Goal: Information Seeking & Learning: Learn about a topic

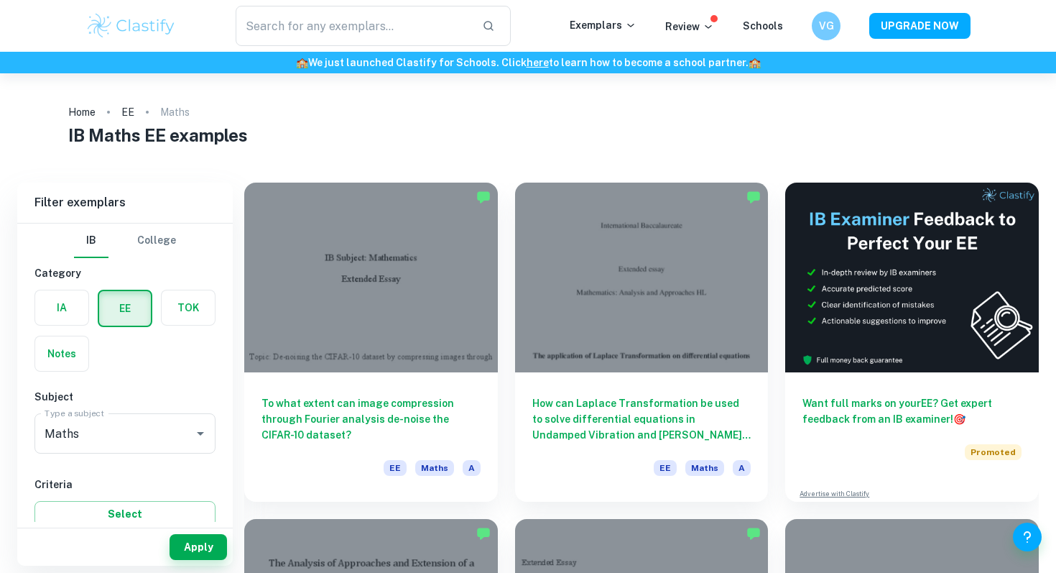
click at [468, 121] on ol "Home EE Maths" at bounding box center [528, 112] width 920 height 20
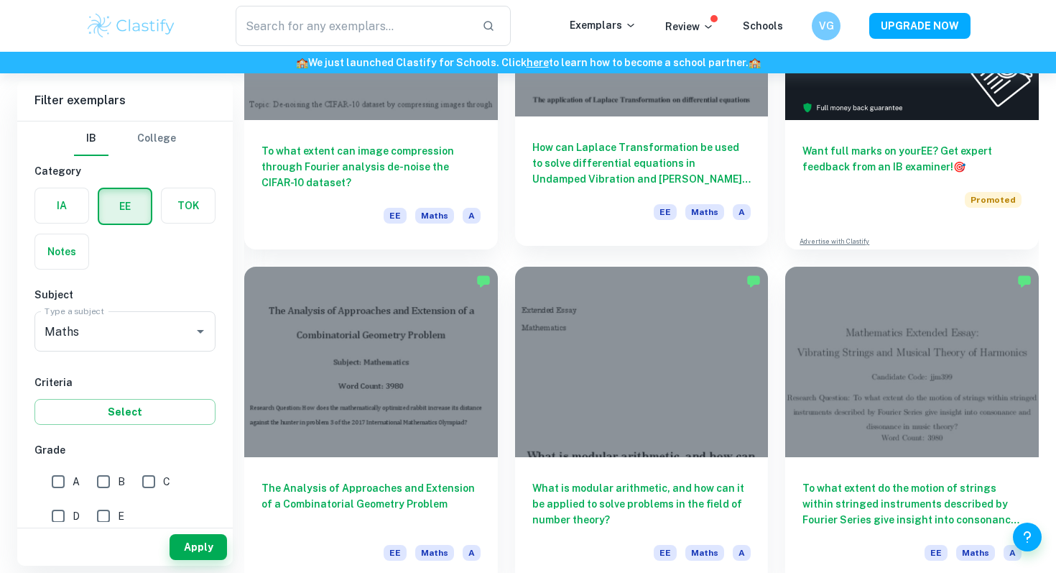
scroll to position [254, 0]
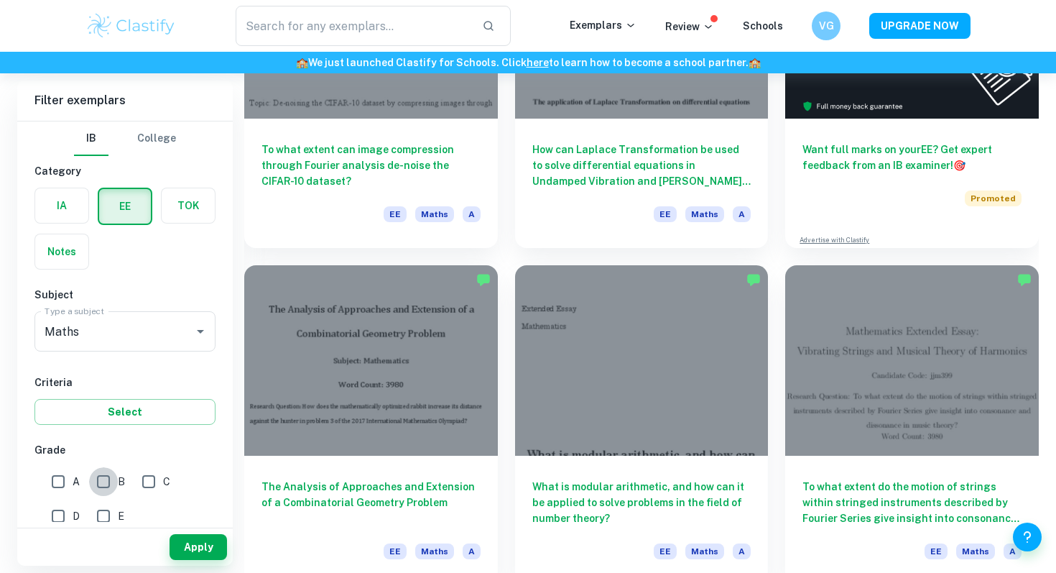
click at [109, 469] on input "B" at bounding box center [103, 481] width 29 height 29
checkbox input "true"
click at [200, 554] on button "Apply" at bounding box center [198, 547] width 57 height 26
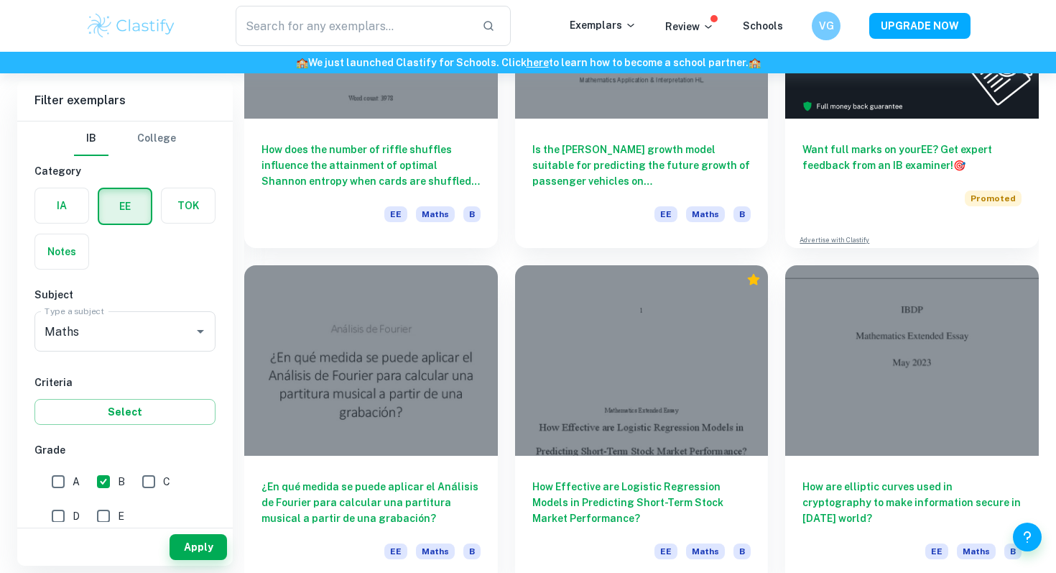
click at [152, 476] on input "C" at bounding box center [148, 481] width 29 height 29
checkbox input "true"
click at [195, 530] on div "Apply" at bounding box center [125, 546] width 216 height 37
click at [206, 551] on button "Apply" at bounding box center [198, 547] width 57 height 26
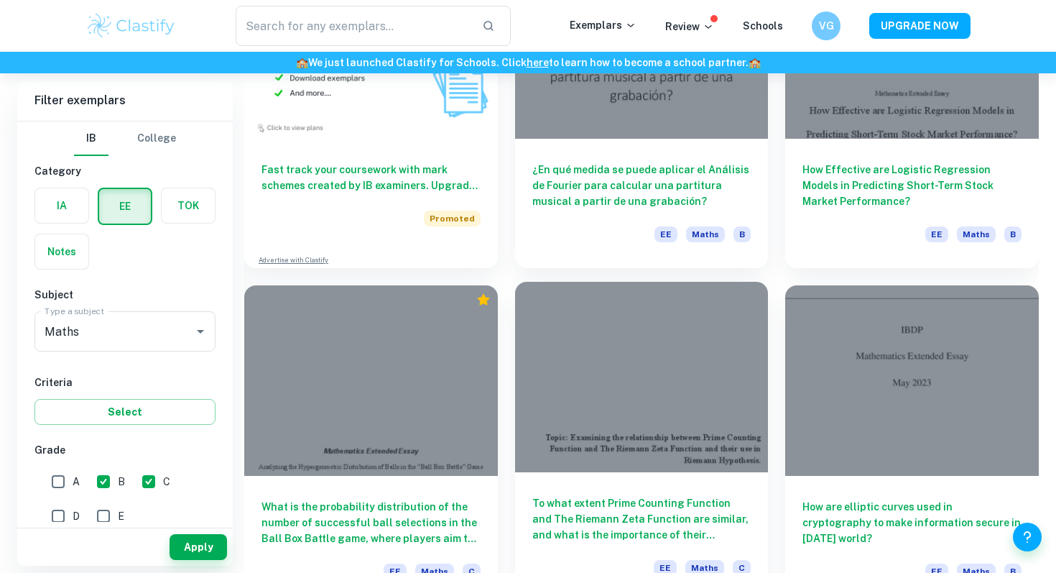
scroll to position [1135, 0]
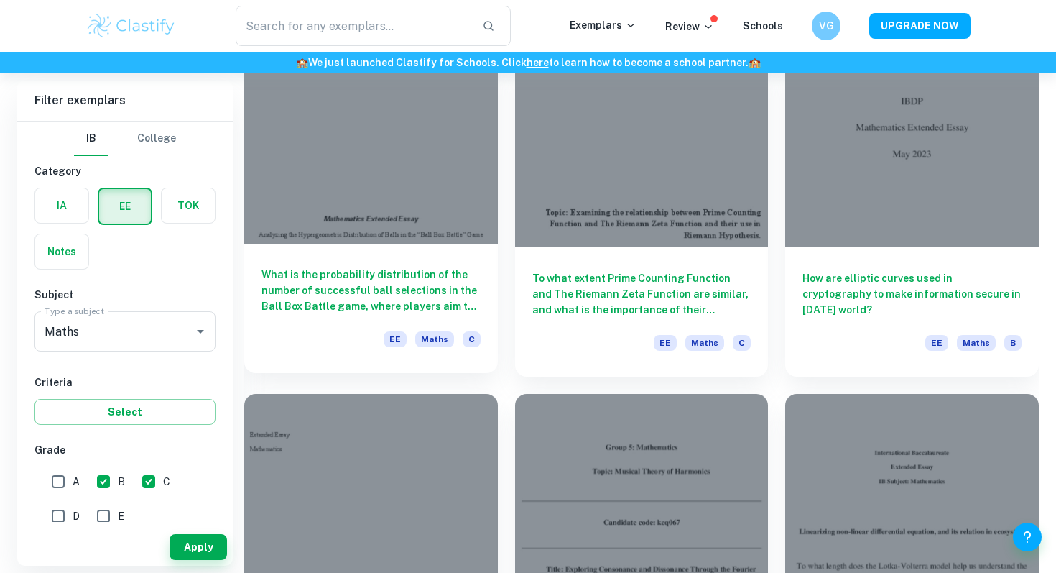
click at [350, 273] on h6 "What is the probability distribution of the number of successful ball selection…" at bounding box center [371, 290] width 219 height 47
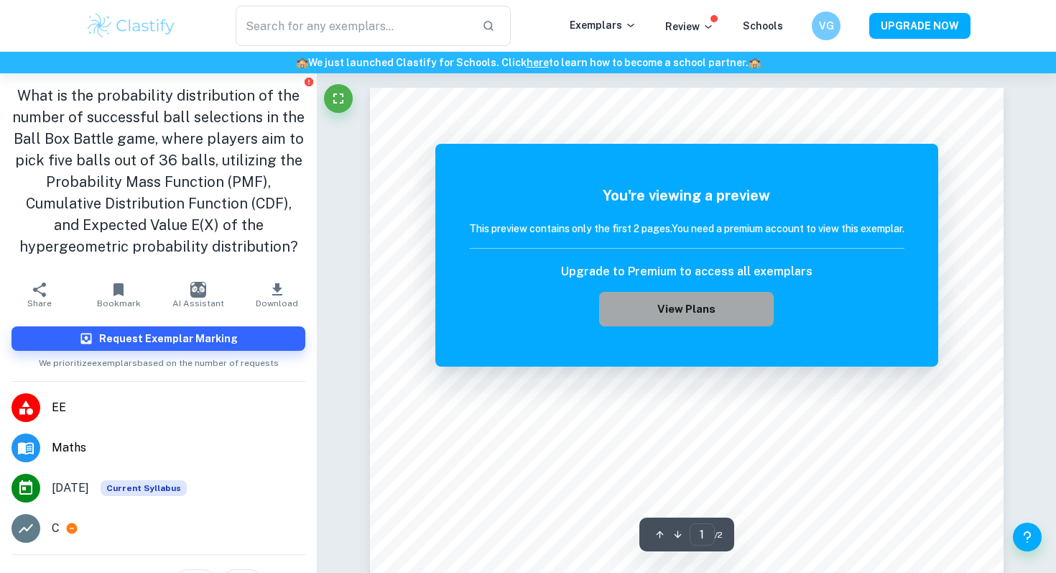
click at [665, 315] on button "View Plans" at bounding box center [686, 309] width 174 height 34
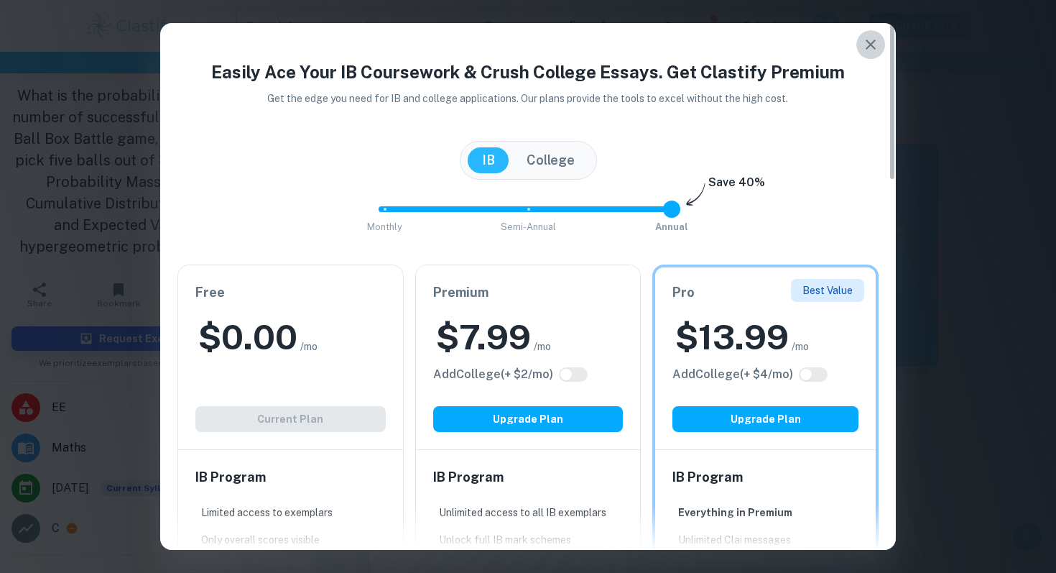
click at [868, 34] on button "button" at bounding box center [871, 44] width 29 height 29
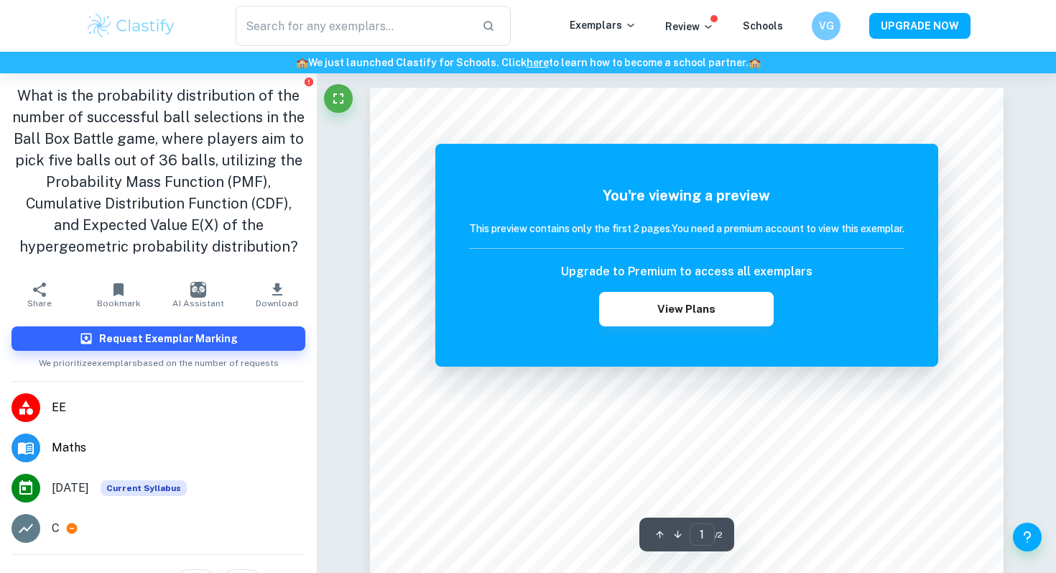
scroll to position [1261, 0]
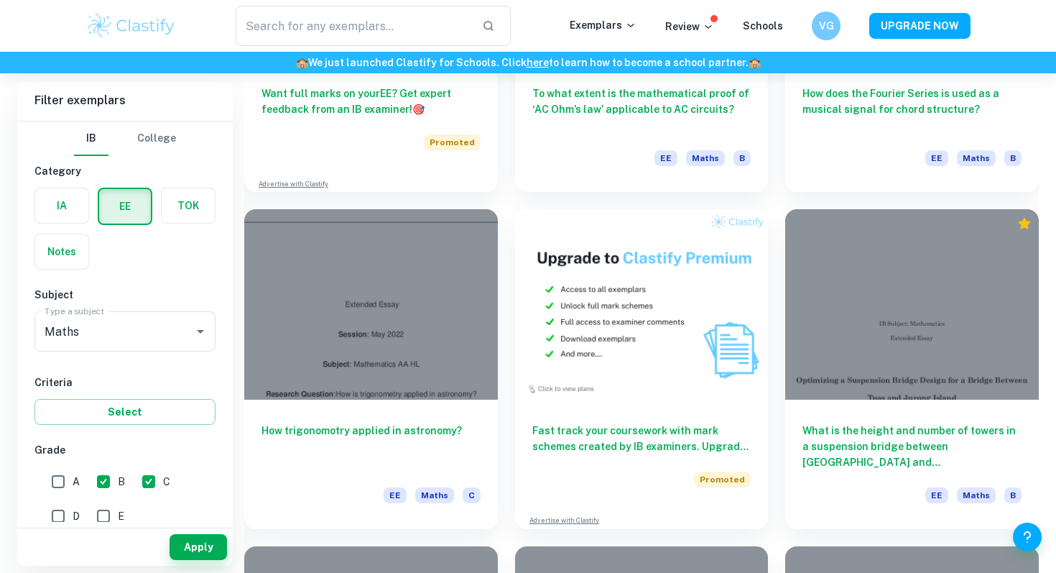
scroll to position [2327, 0]
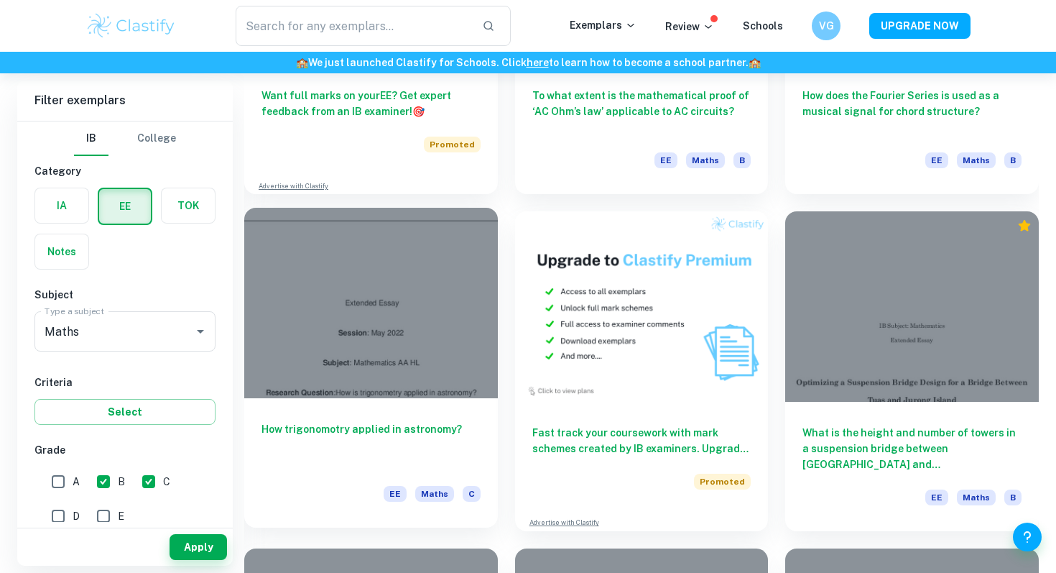
click at [331, 376] on div at bounding box center [371, 303] width 254 height 190
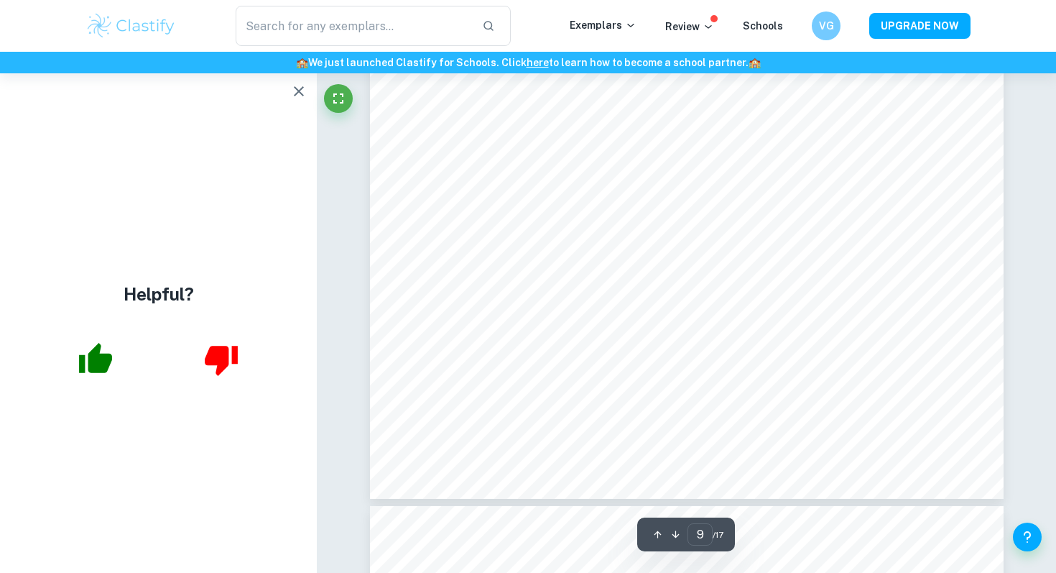
scroll to position [7872, 0]
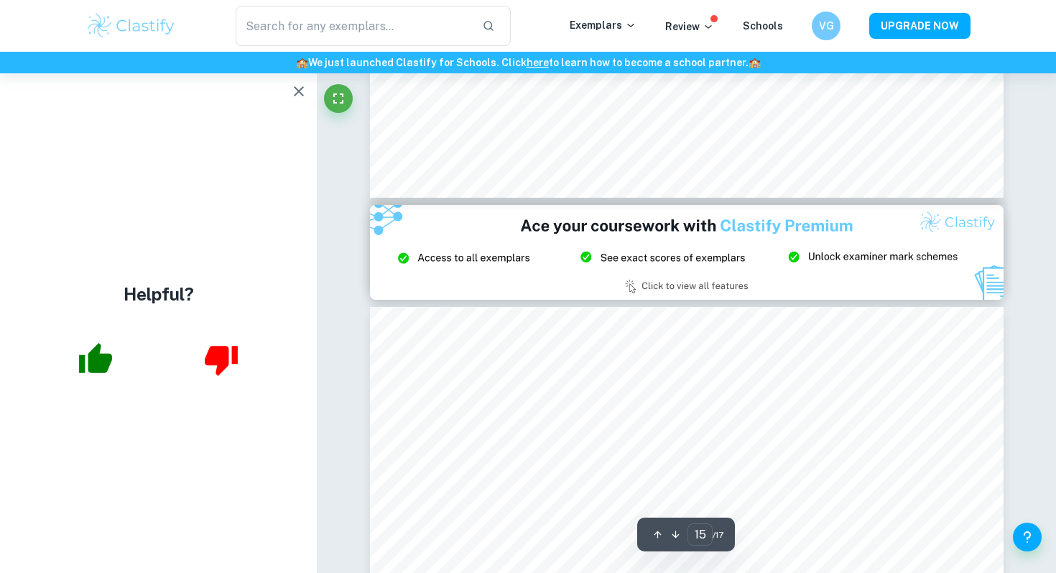
type input "14"
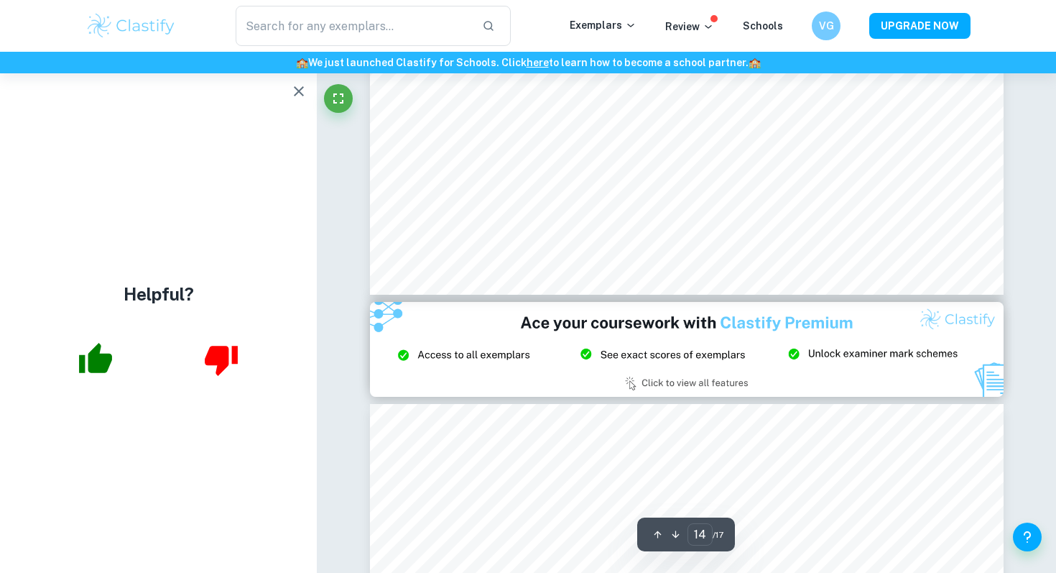
scroll to position [12731, 0]
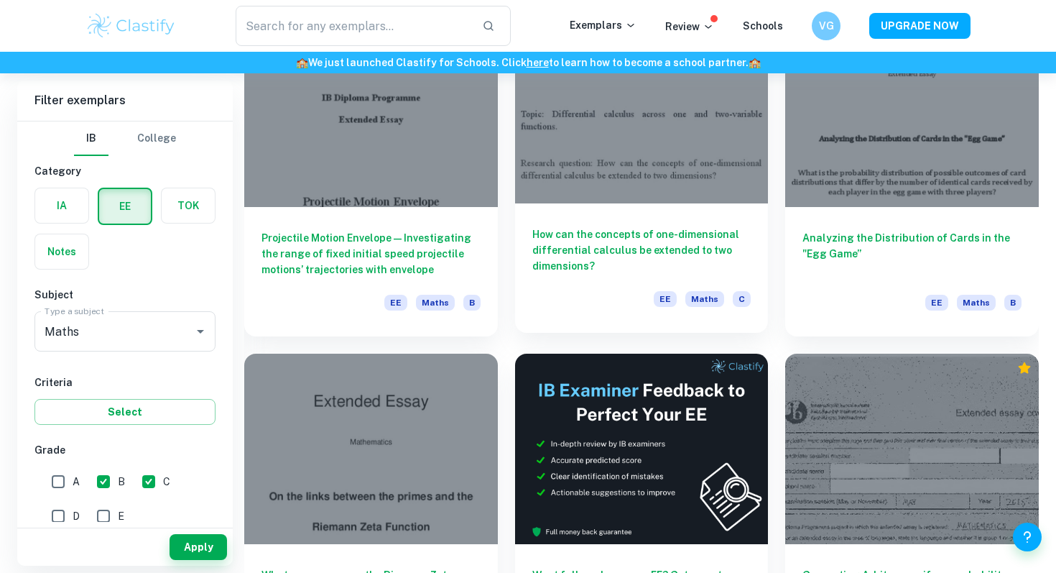
scroll to position [3532, 0]
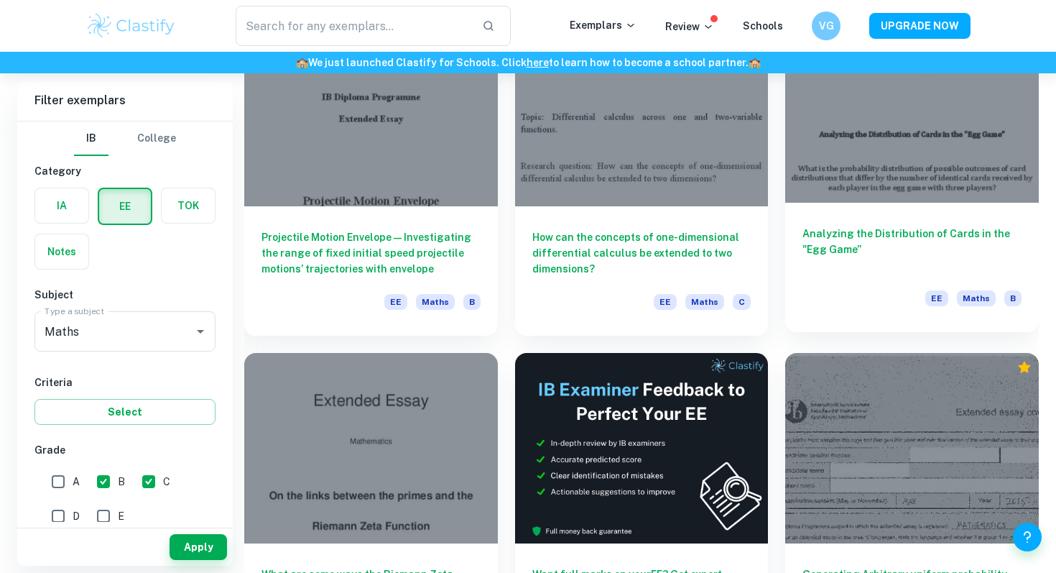
click at [867, 256] on h6 "Analyzing the Distribution of Cards in the "Egg Game”" at bounding box center [912, 249] width 219 height 47
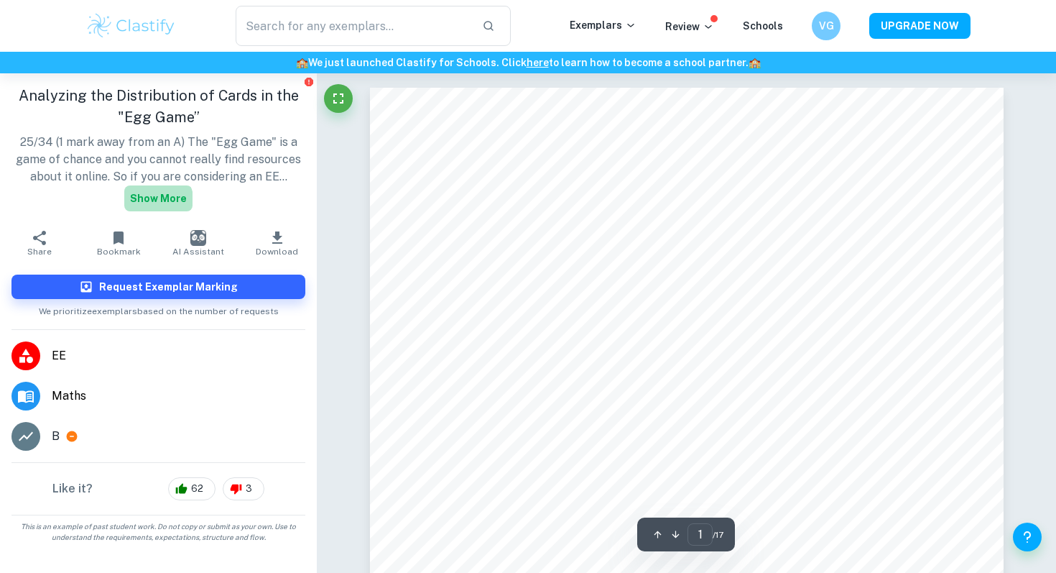
click at [154, 203] on button "Show more" at bounding box center [158, 198] width 68 height 26
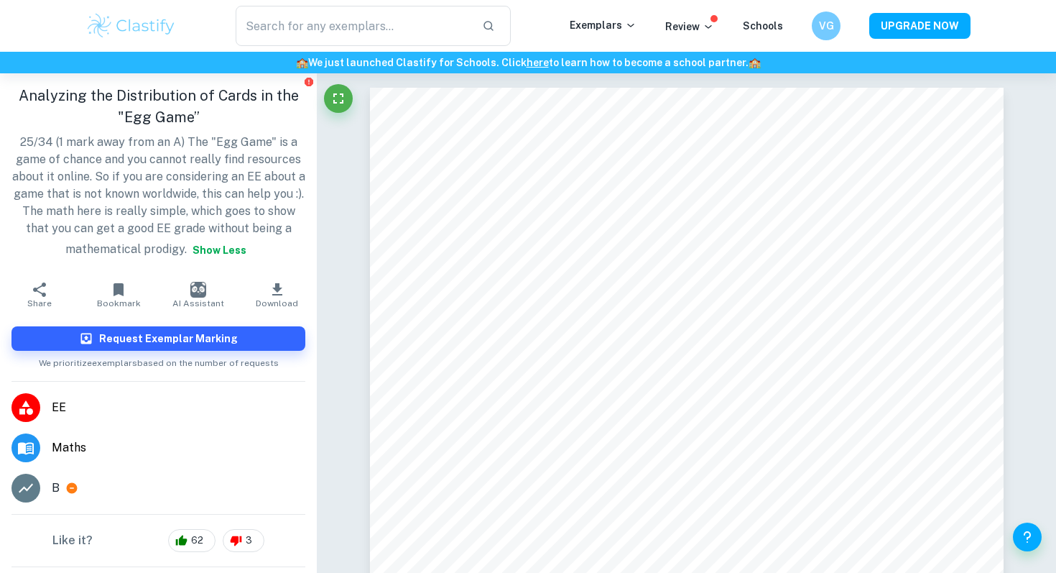
click at [158, 250] on p "25/34 (1 mark away from an A) The "Egg Game" is a game of chance and you cannot…" at bounding box center [158, 198] width 294 height 129
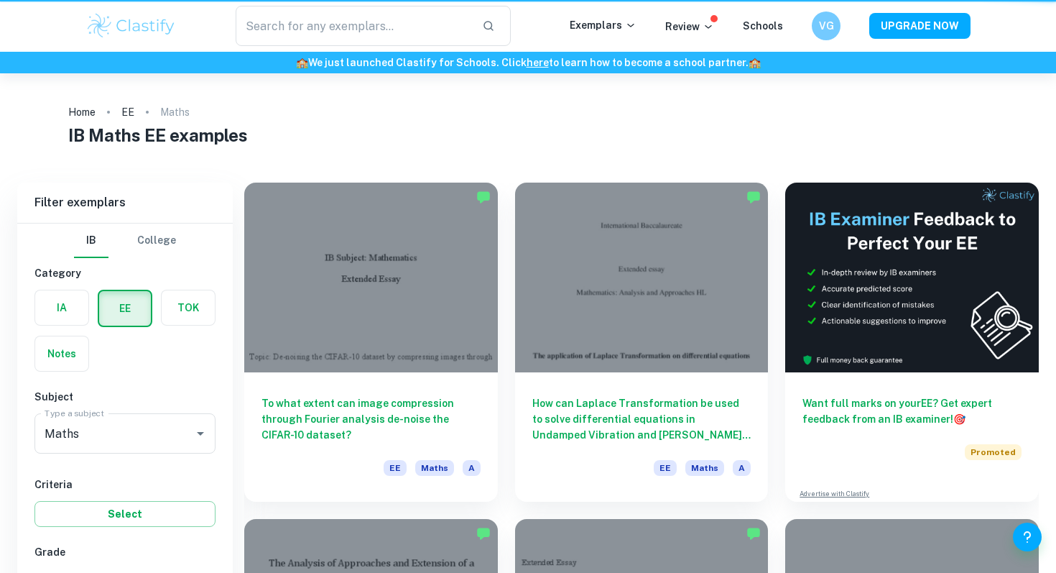
scroll to position [3532, 0]
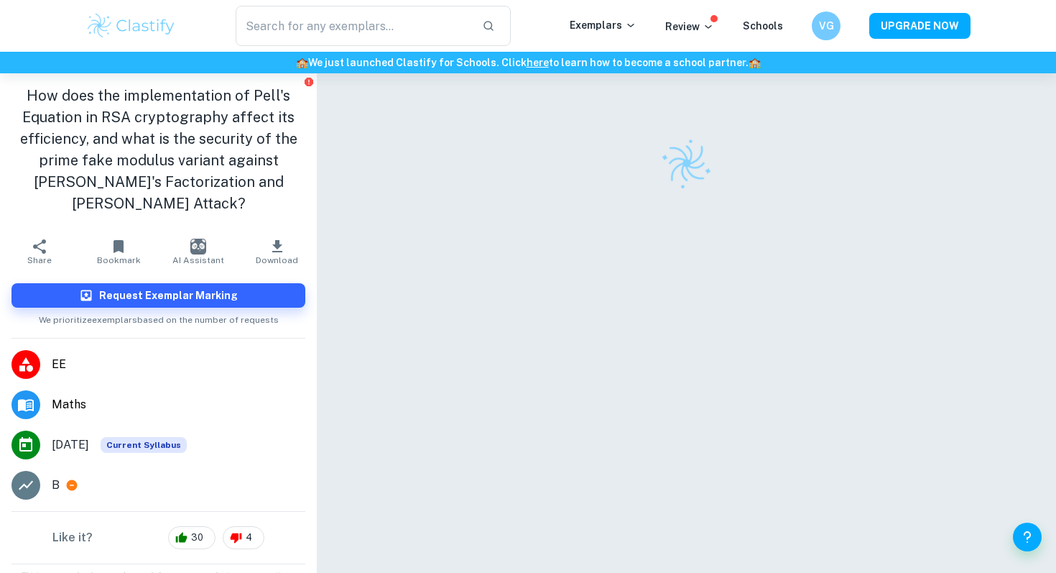
scroll to position [3, 0]
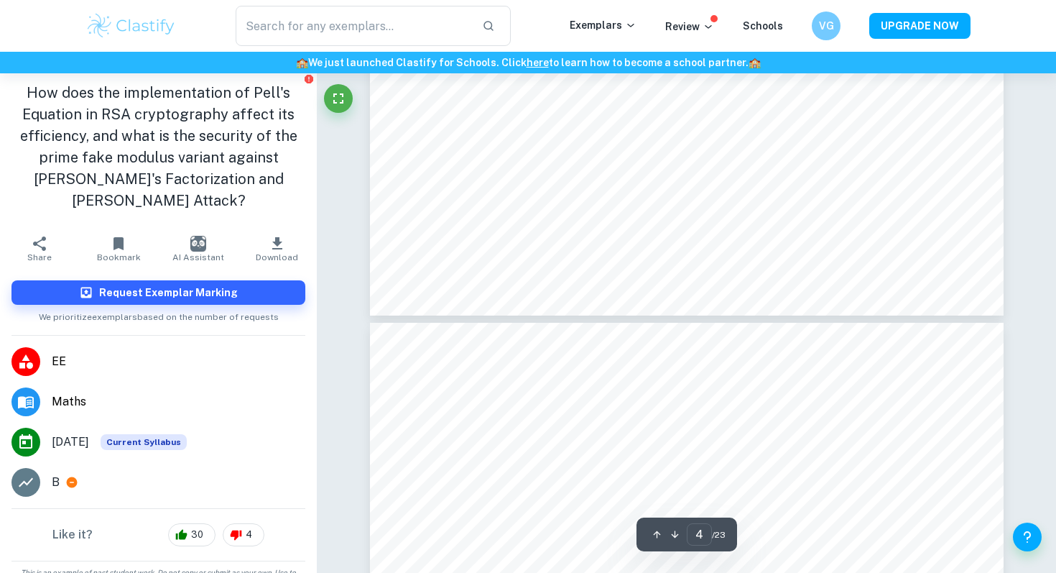
type input "5"
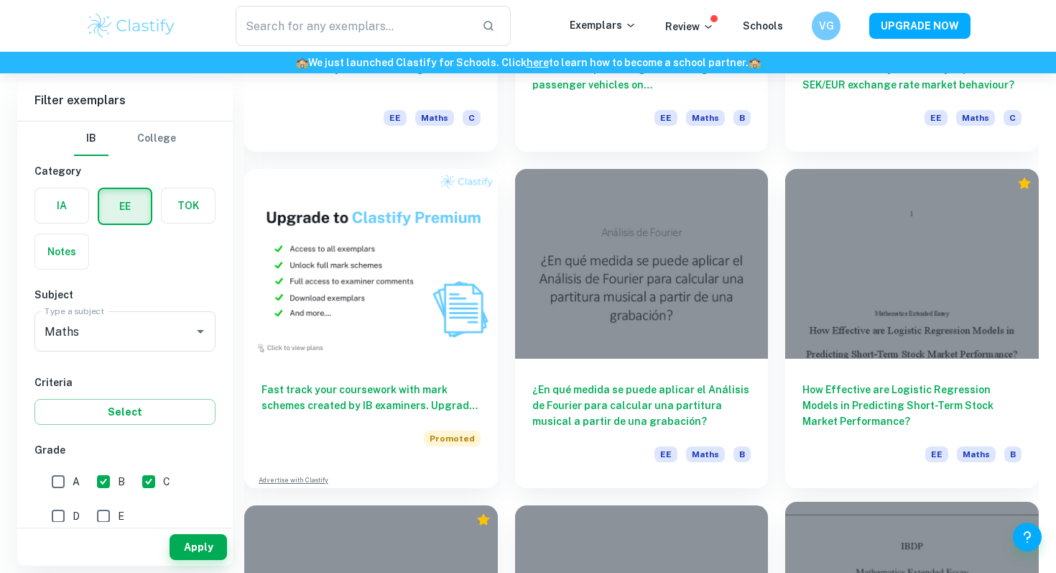
scroll to position [3499, 0]
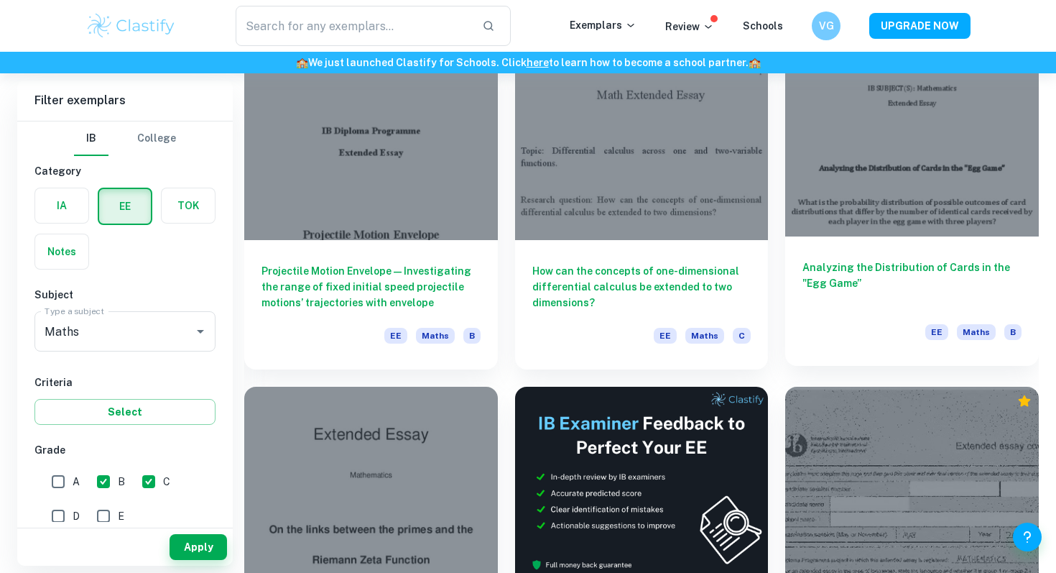
click at [841, 255] on div "Analyzing the Distribution of Cards in the "Egg Game” EE Maths B" at bounding box center [912, 300] width 254 height 129
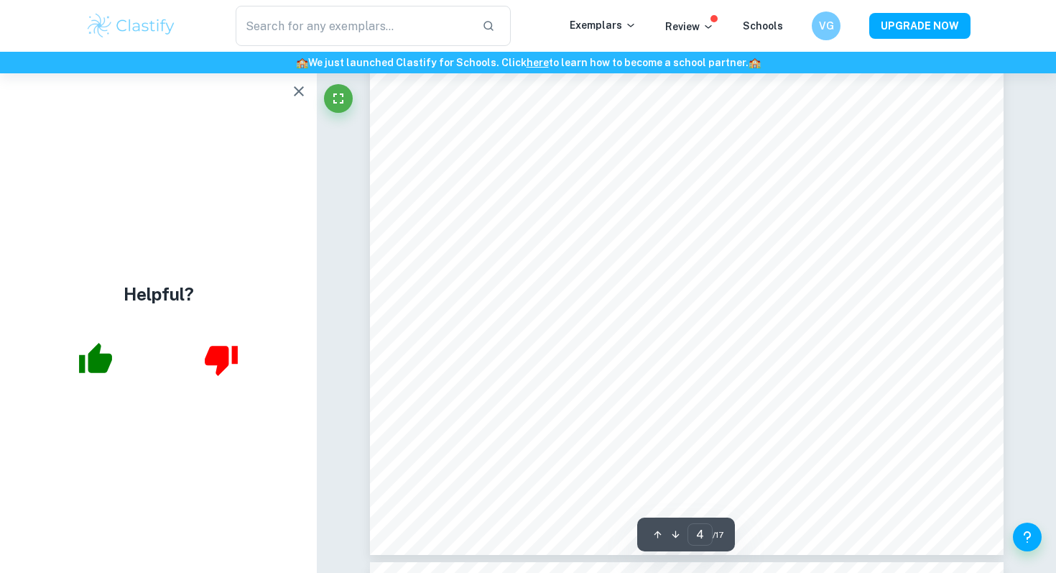
scroll to position [3040, 0]
click at [297, 88] on icon "button" at bounding box center [299, 91] width 10 height 10
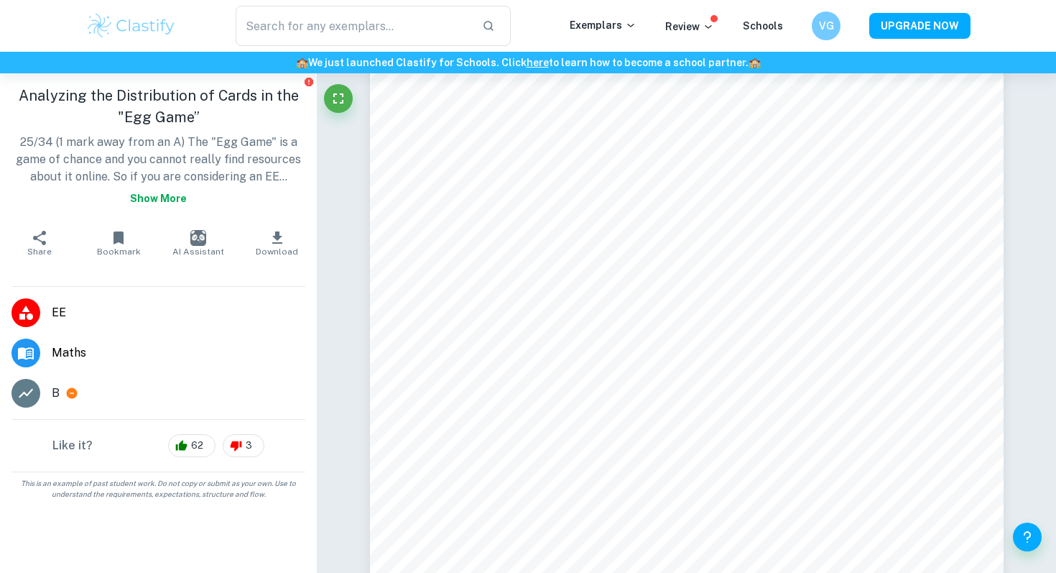
scroll to position [6218, 0]
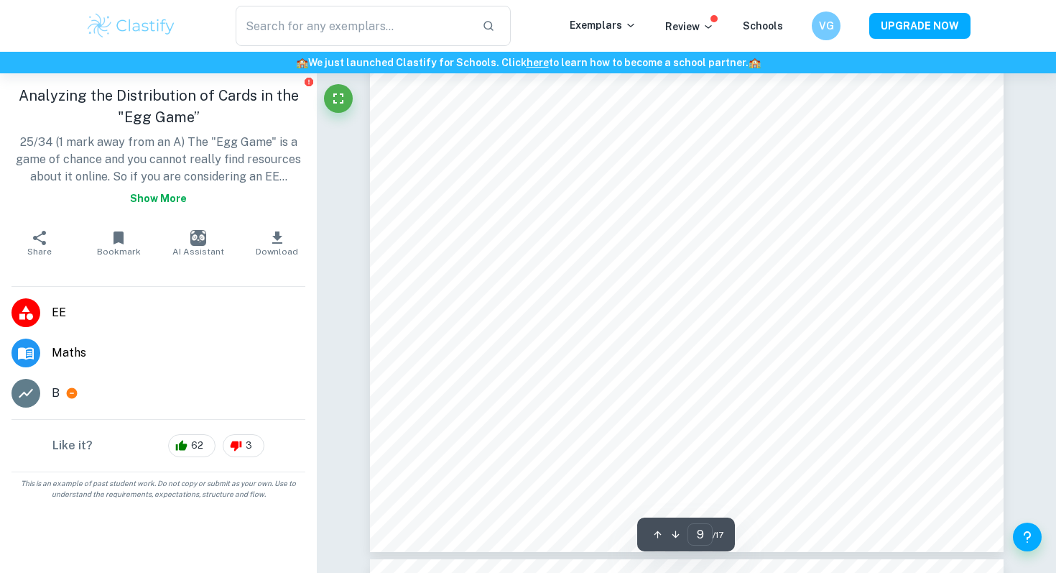
type input "10"
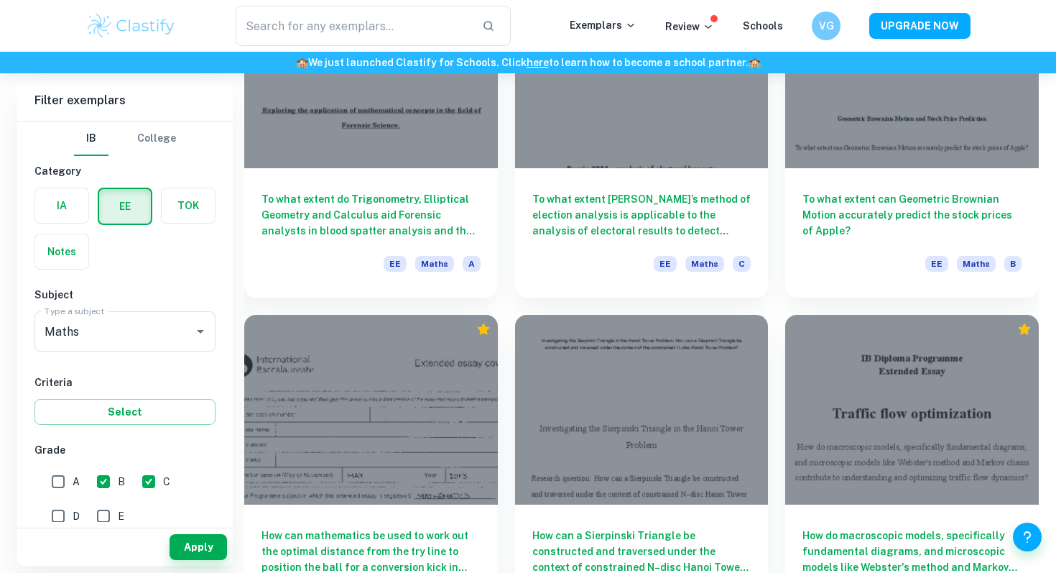
scroll to position [5038, 0]
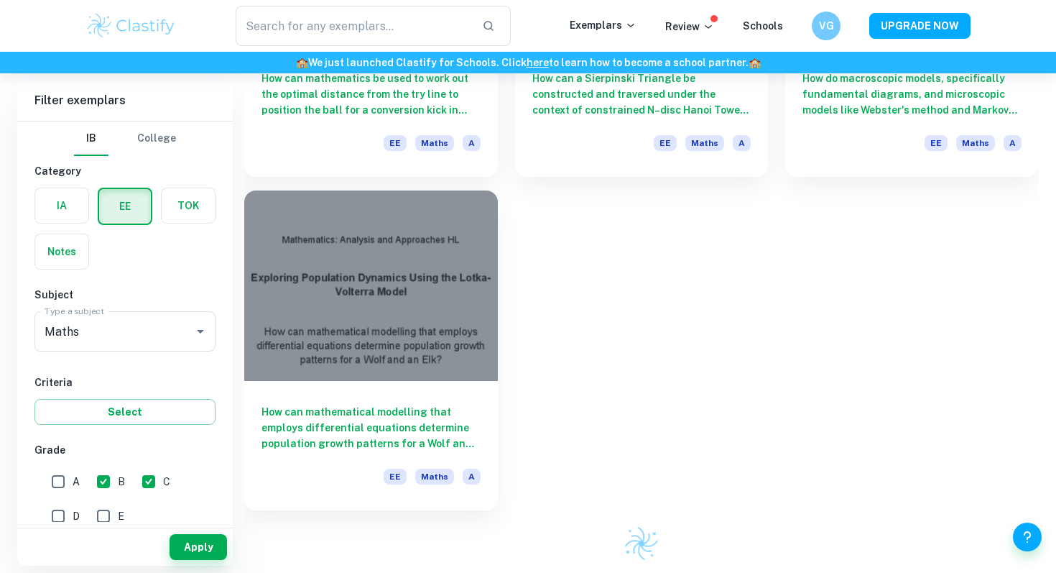
click at [486, 327] on div at bounding box center [371, 285] width 254 height 190
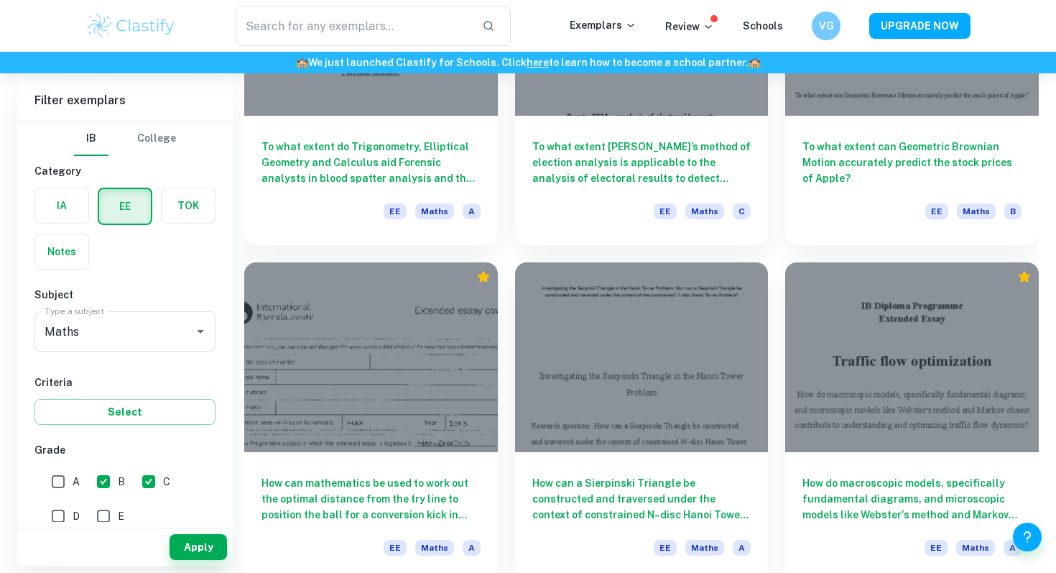
scroll to position [4638, 0]
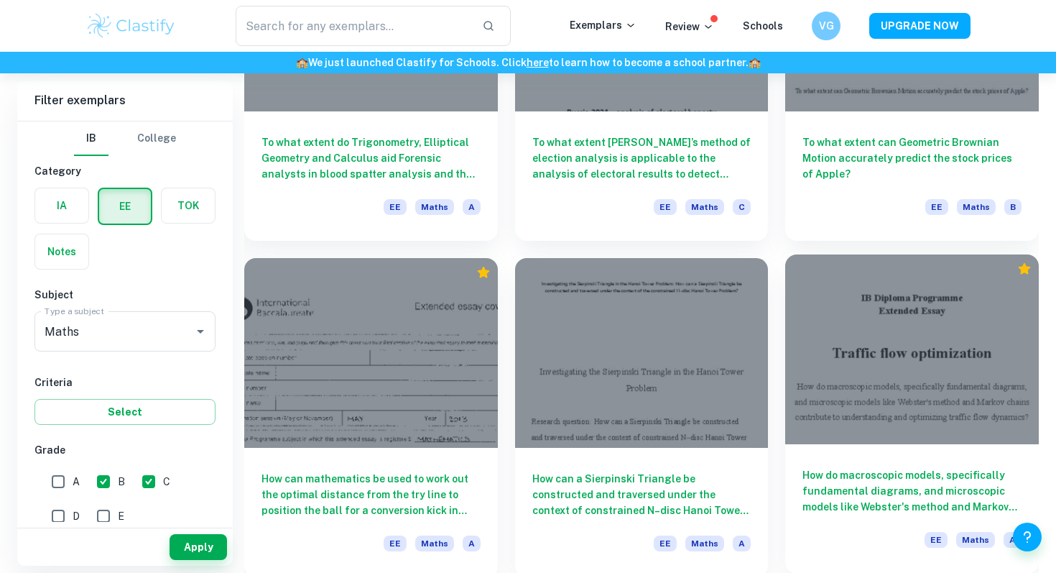
click at [857, 490] on h6 "How do macroscopic models, specifically fundamental diagrams, and microscopic m…" at bounding box center [912, 490] width 219 height 47
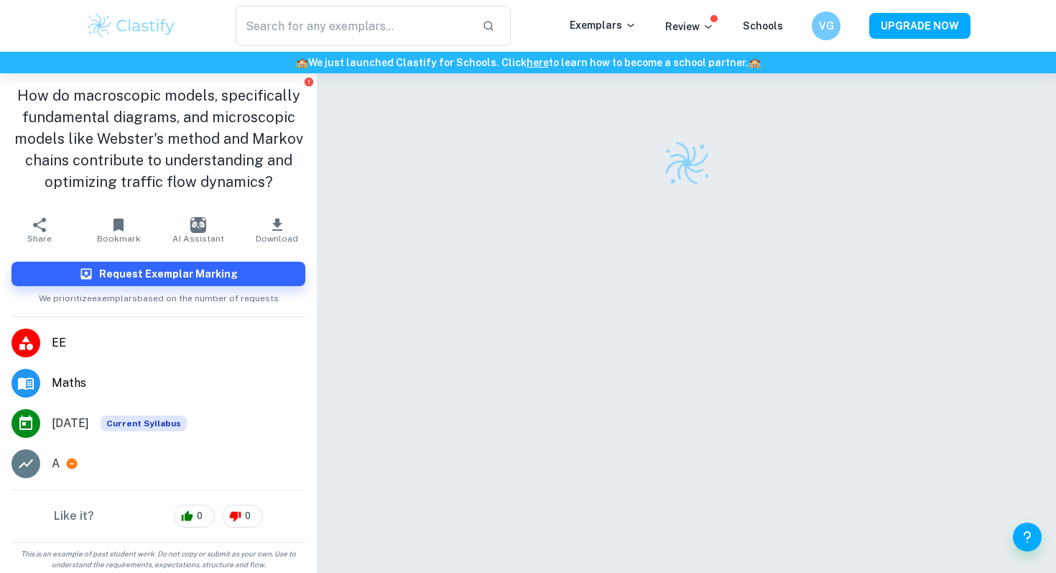
drag, startPoint x: 831, startPoint y: 506, endPoint x: 827, endPoint y: 396, distance: 110.0
click at [827, 396] on div at bounding box center [687, 342] width 634 height 538
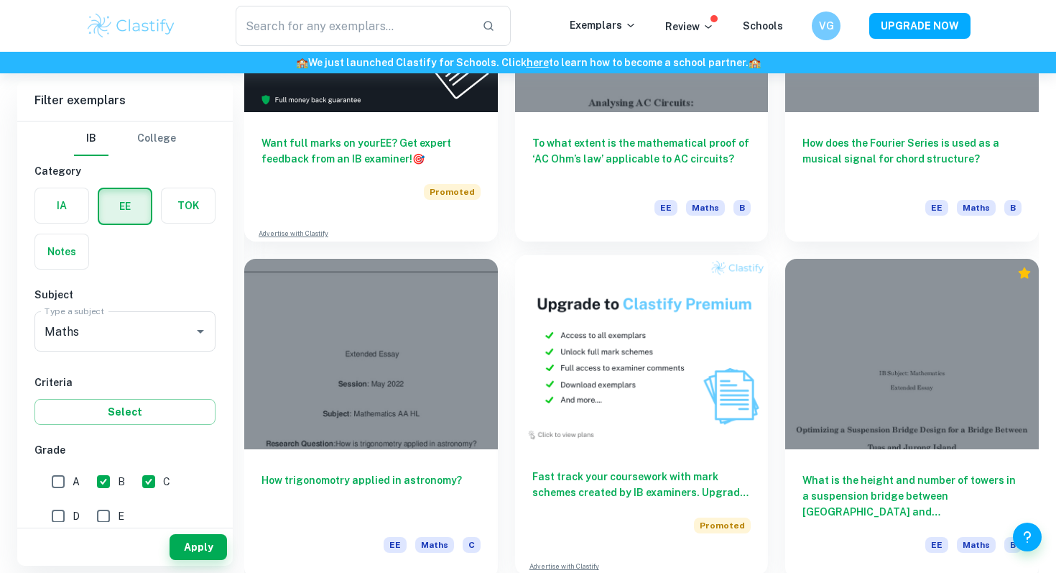
scroll to position [2117, 0]
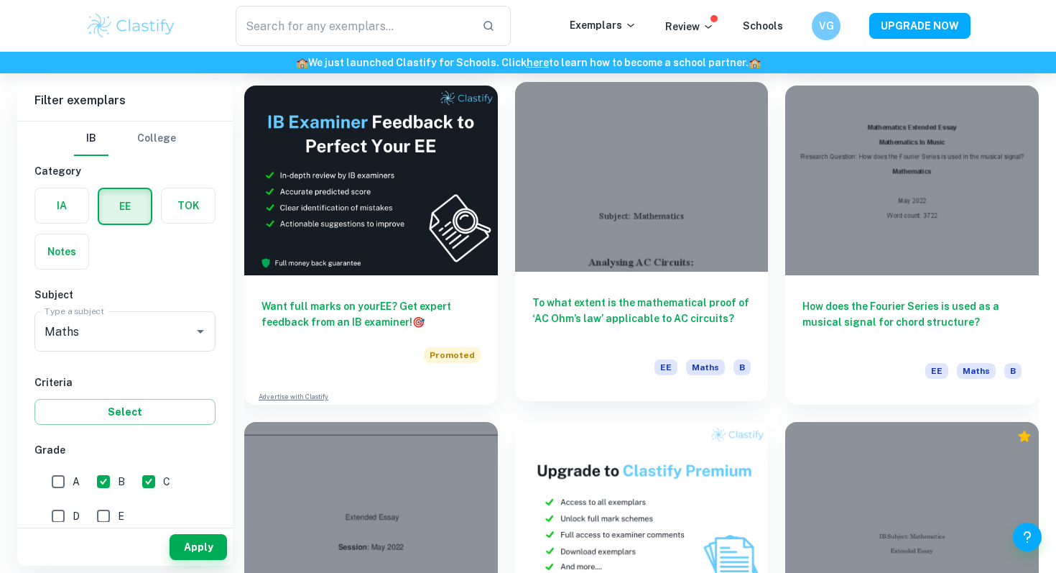
click at [647, 317] on h6 "To what extent is the mathematical proof of ‘AC Ohm’s law’ applicable to AC cir…" at bounding box center [641, 318] width 219 height 47
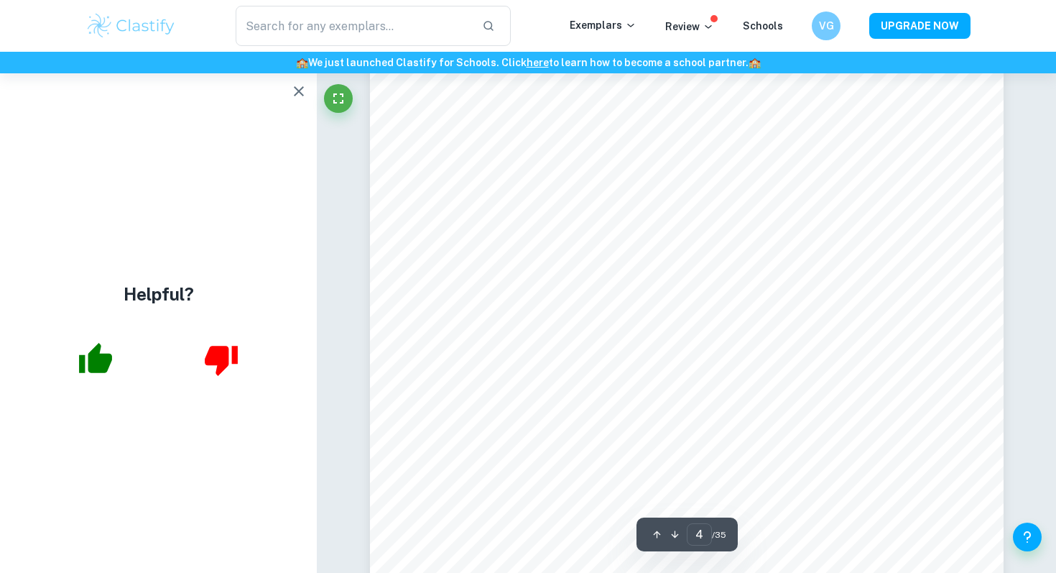
scroll to position [2992, 0]
click at [300, 96] on icon "button" at bounding box center [298, 91] width 17 height 17
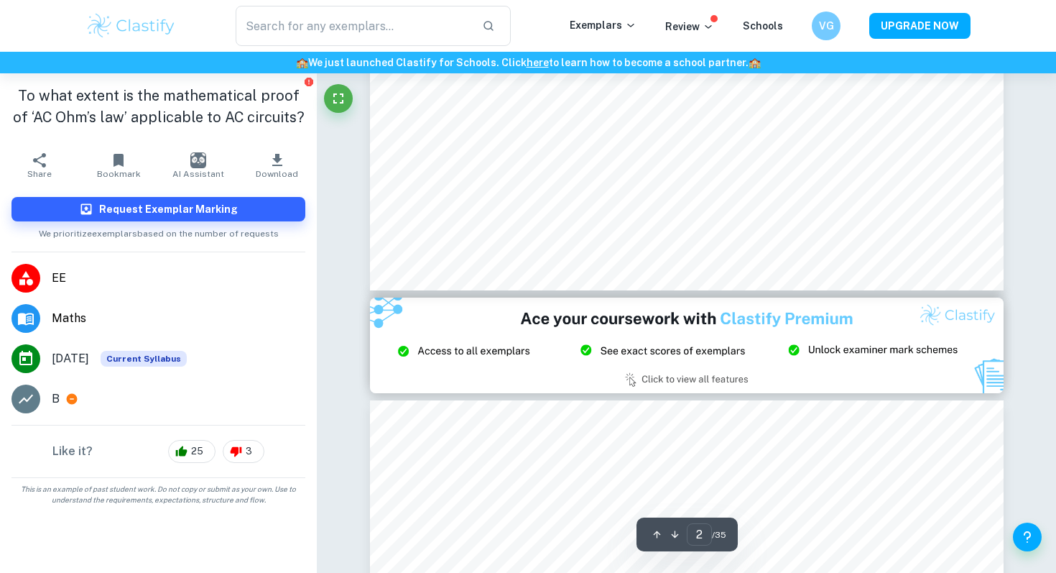
scroll to position [647, 0]
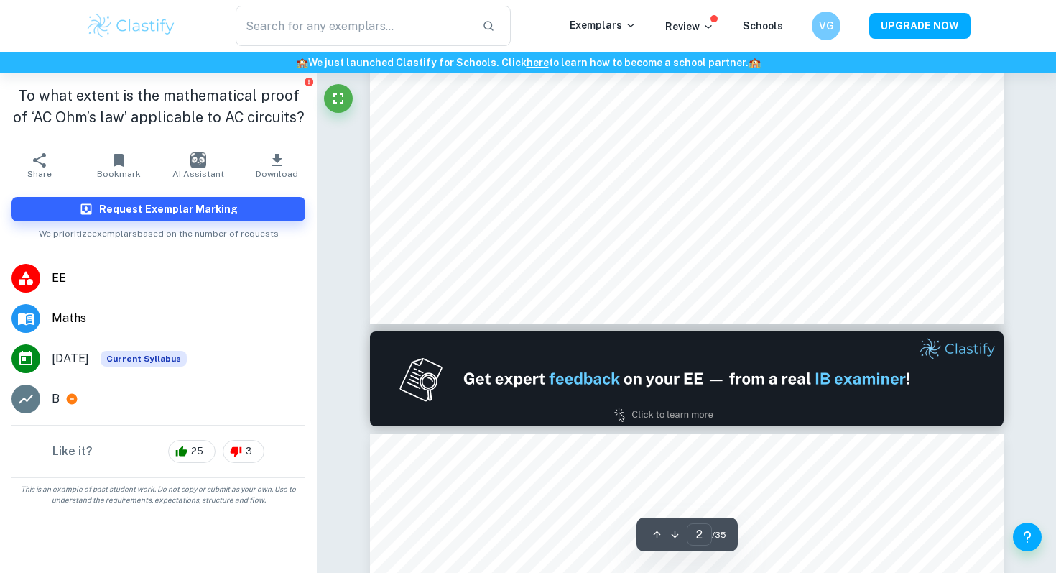
type input "1"
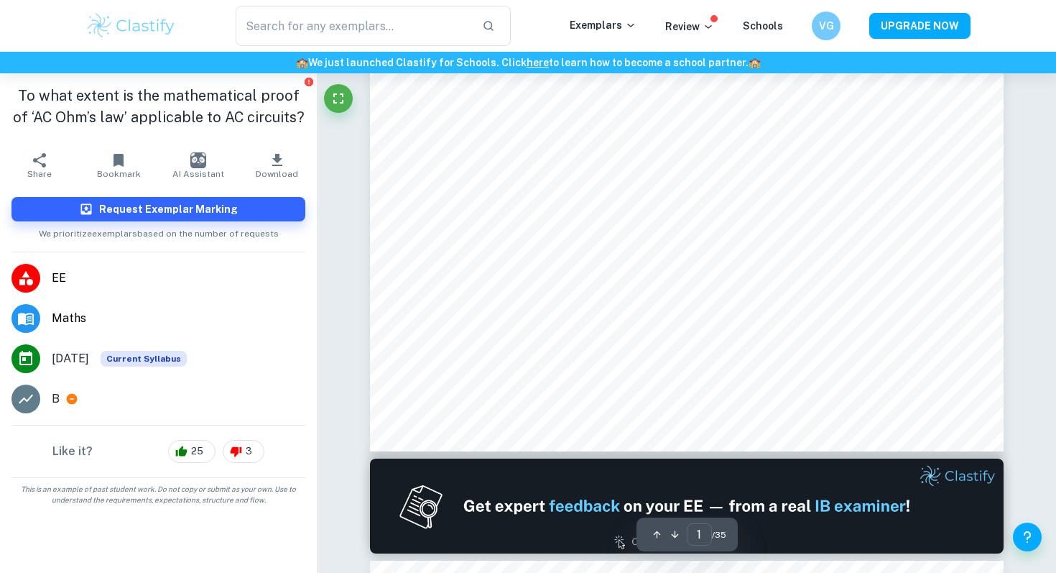
scroll to position [523, 0]
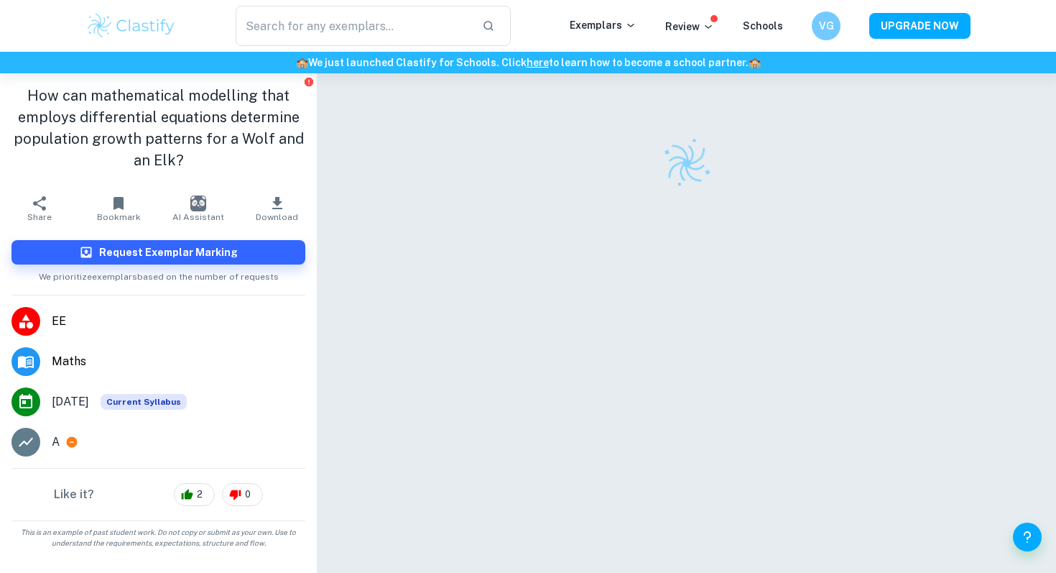
click at [180, 167] on h1 "How can mathematical modelling that employs differential equations determine po…" at bounding box center [158, 128] width 294 height 86
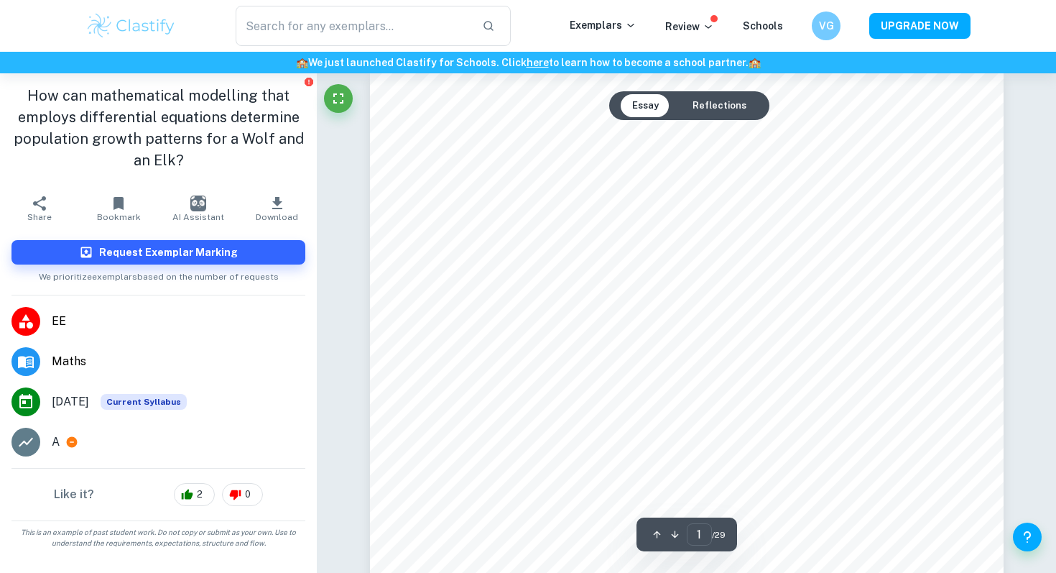
click at [726, 105] on button "Reflections" at bounding box center [719, 105] width 77 height 23
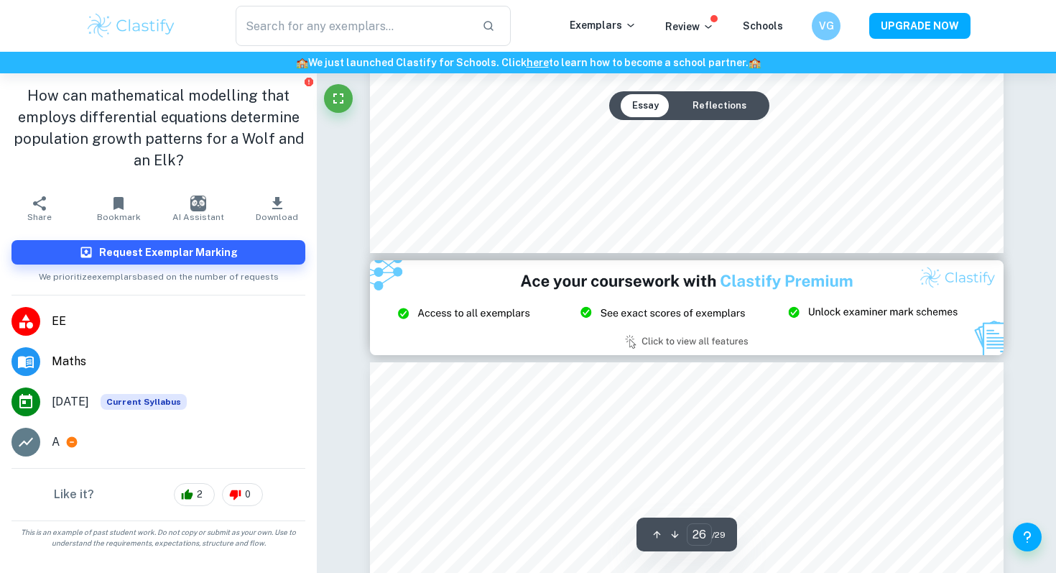
click at [641, 110] on button "Essay" at bounding box center [646, 105] width 50 height 23
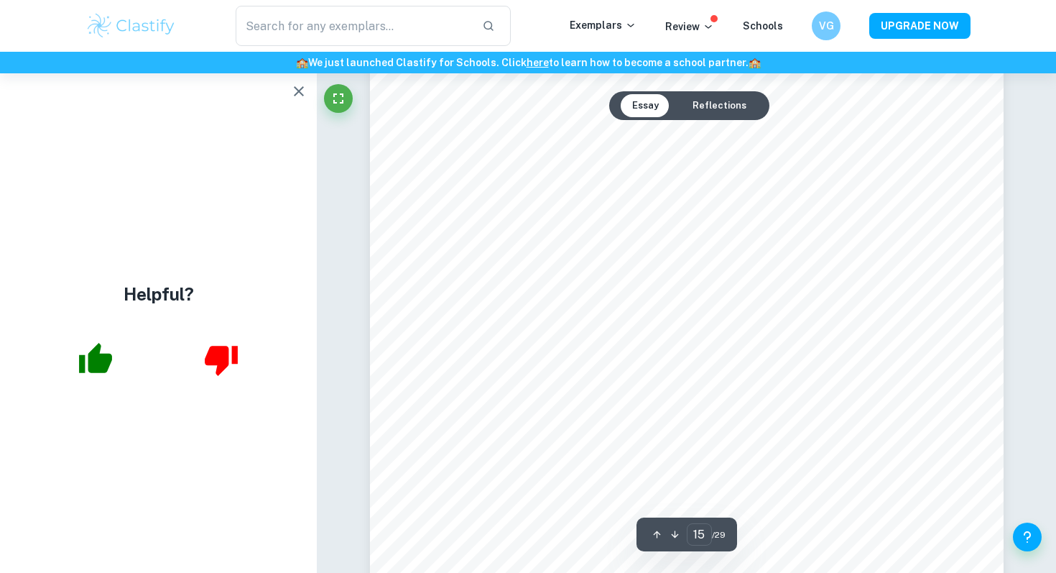
scroll to position [12302, 0]
type input "26"
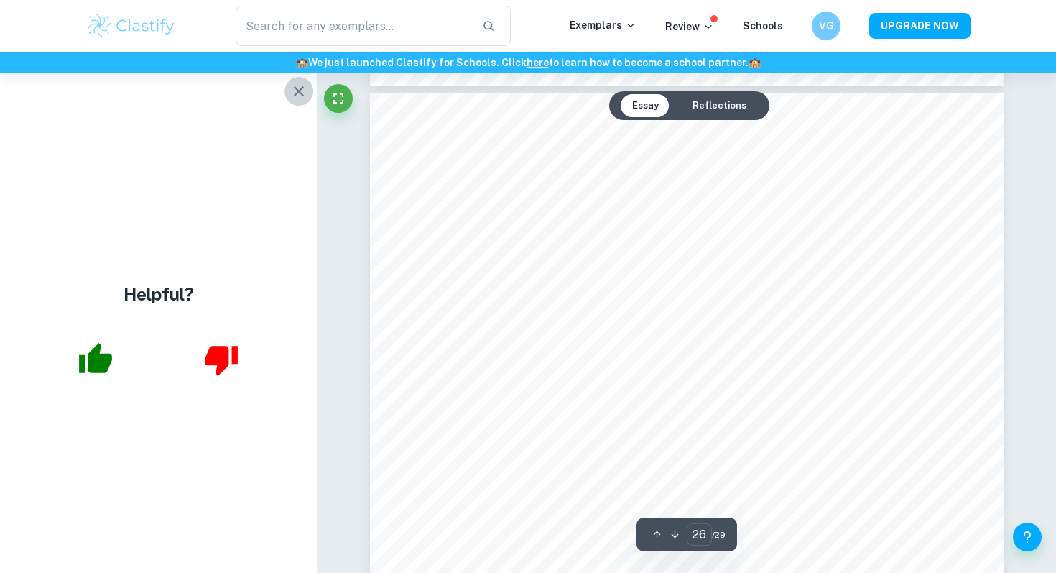
click at [290, 88] on icon "button" at bounding box center [298, 91] width 17 height 17
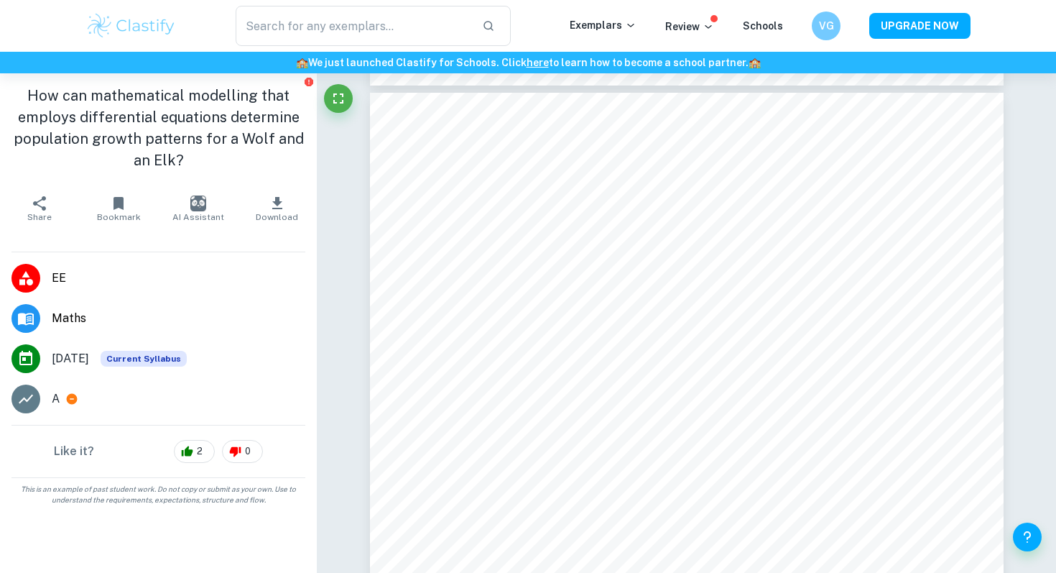
scroll to position [21181, 0]
